Goal: Information Seeking & Learning: Learn about a topic

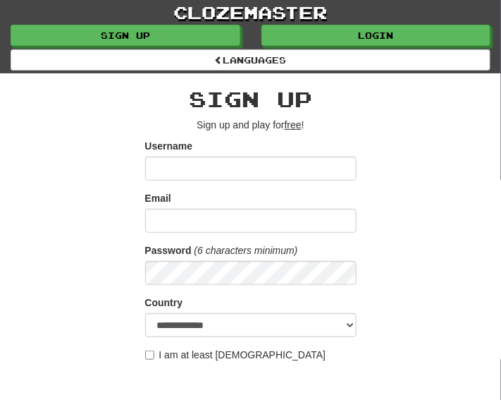
type input "*********"
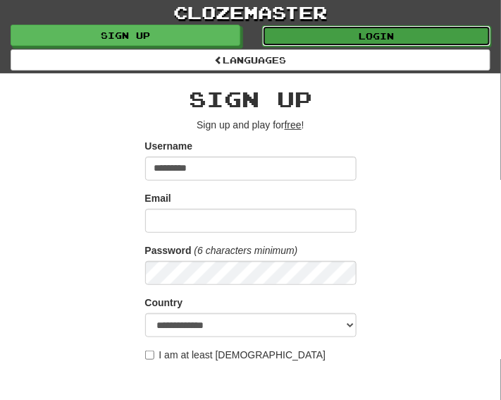
click at [314, 42] on link "Login" at bounding box center [377, 35] width 230 height 21
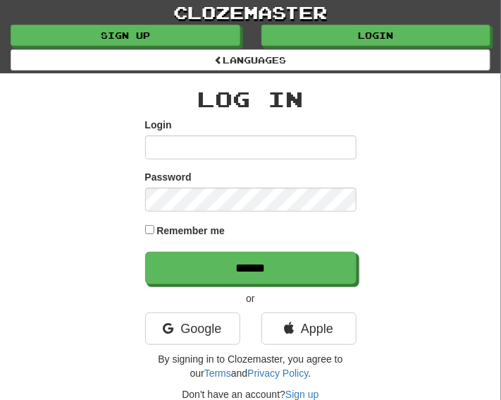
type input "*********"
click at [182, 234] on label "Remember me" at bounding box center [191, 231] width 68 height 14
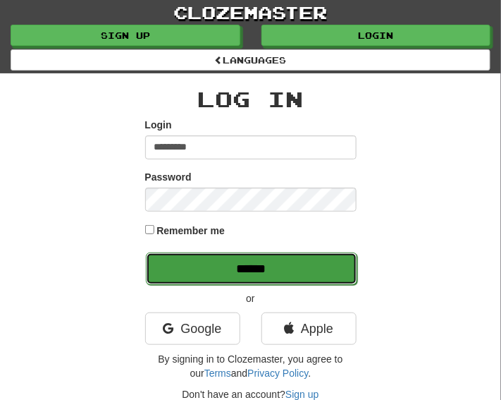
click at [229, 268] on input "******" at bounding box center [252, 268] width 212 height 32
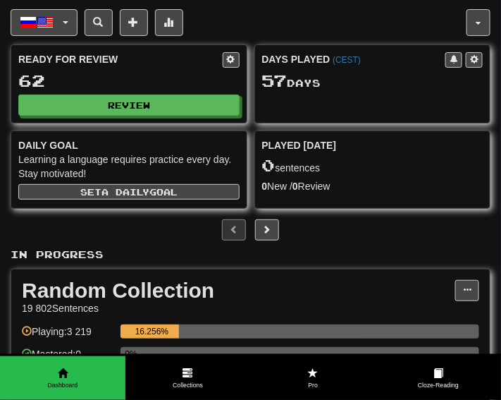
click at [396, 214] on div "Русский / English Deutsch / English Streak: 0 Review: 10 Points [DATE]: 0 Españ…" at bounding box center [251, 280] width 480 height 561
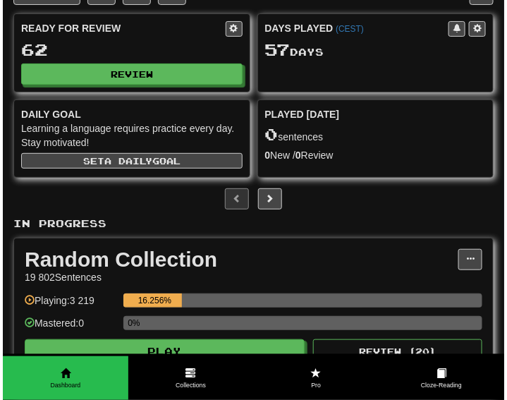
scroll to position [176, 0]
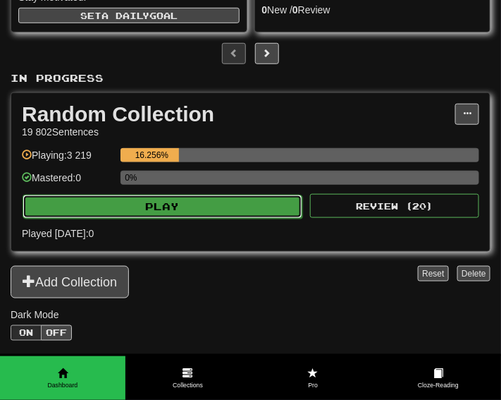
click at [217, 197] on button "Play" at bounding box center [163, 207] width 280 height 24
select select "**"
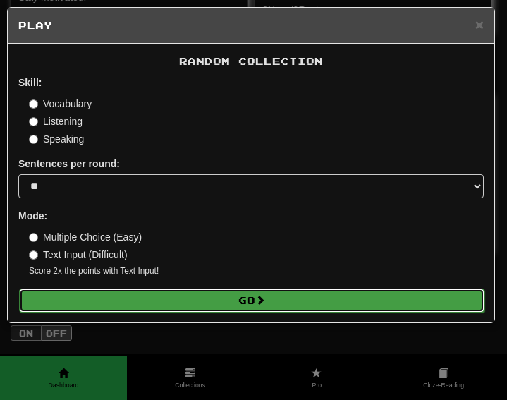
click at [197, 299] on button "Go" at bounding box center [251, 300] width 465 height 24
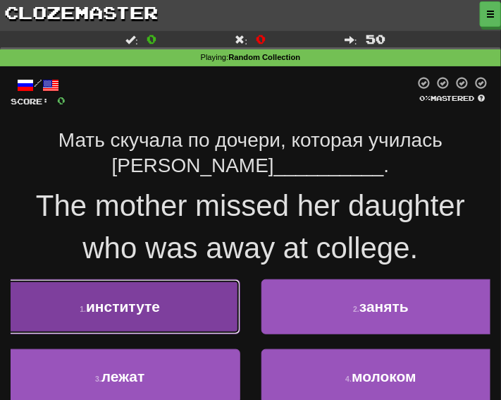
click at [200, 312] on button "1 . институте" at bounding box center [120, 306] width 240 height 55
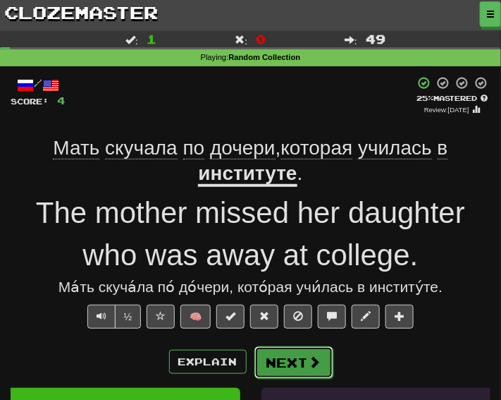
click at [288, 360] on button "Next" at bounding box center [294, 362] width 79 height 32
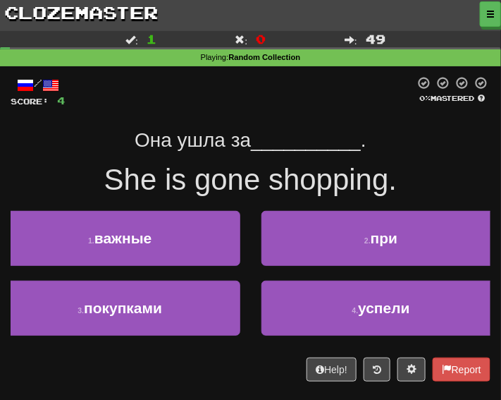
click at [59, 144] on div "Она ушла за __________ ." at bounding box center [251, 140] width 480 height 25
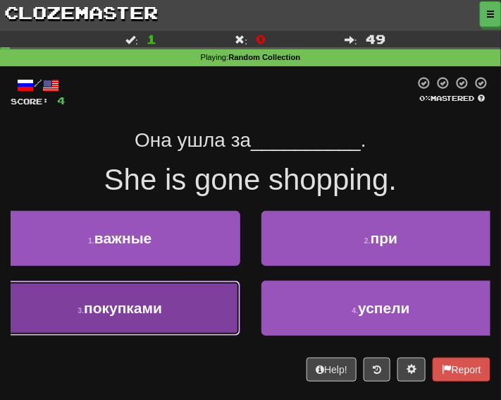
click at [173, 303] on button "3 . покупками" at bounding box center [120, 308] width 240 height 55
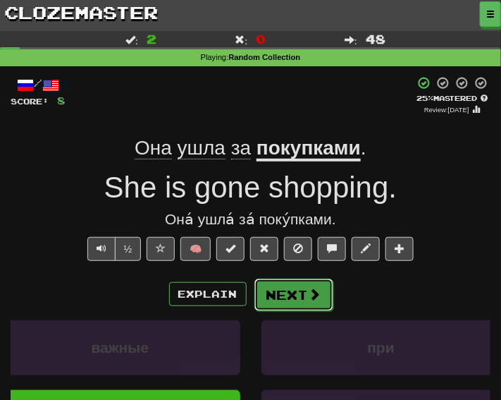
click at [276, 297] on button "Next" at bounding box center [294, 295] width 79 height 32
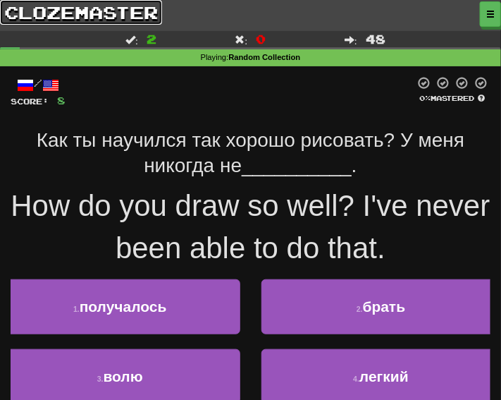
click at [22, 9] on link "clozemaster" at bounding box center [81, 12] width 162 height 25
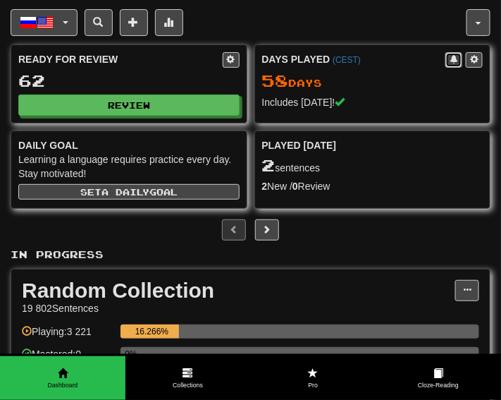
click at [458, 58] on span at bounding box center [454, 59] width 8 height 8
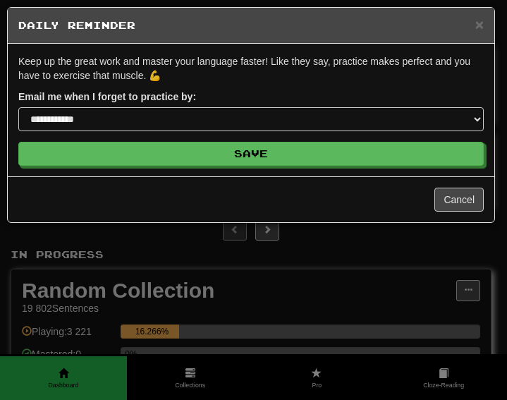
click at [474, 23] on h5 "Daily Reminder" at bounding box center [250, 25] width 465 height 14
click at [476, 25] on span "×" at bounding box center [479, 24] width 8 height 16
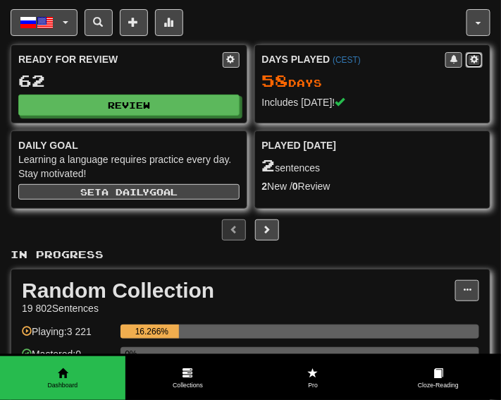
click at [481, 56] on button at bounding box center [474, 60] width 17 height 16
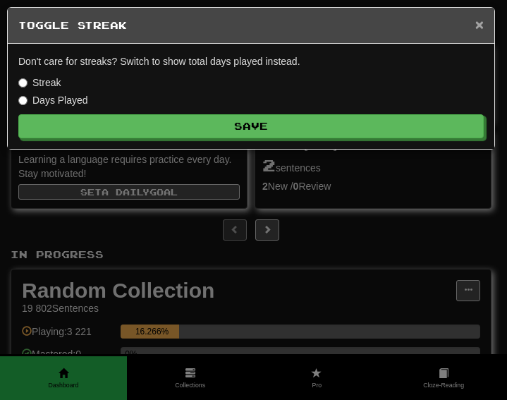
click at [484, 21] on div "× Toggle Streak" at bounding box center [251, 26] width 487 height 36
click at [480, 23] on span "×" at bounding box center [479, 24] width 8 height 16
